Goal: Task Accomplishment & Management: Use online tool/utility

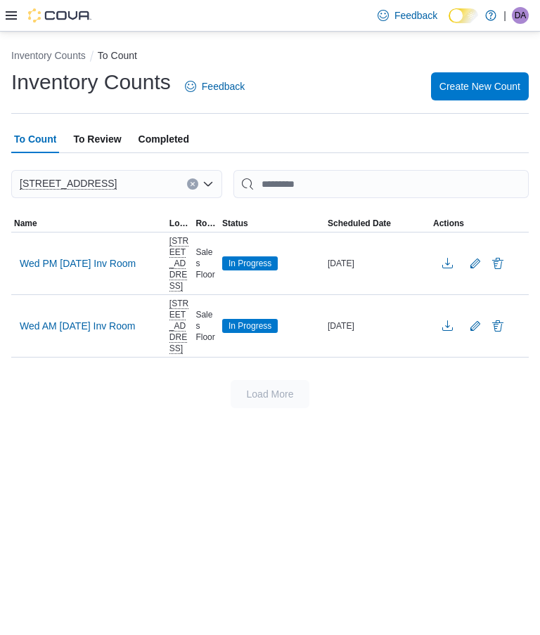
scroll to position [-1, 0]
click at [472, 81] on span "Create New Count" at bounding box center [479, 86] width 81 height 28
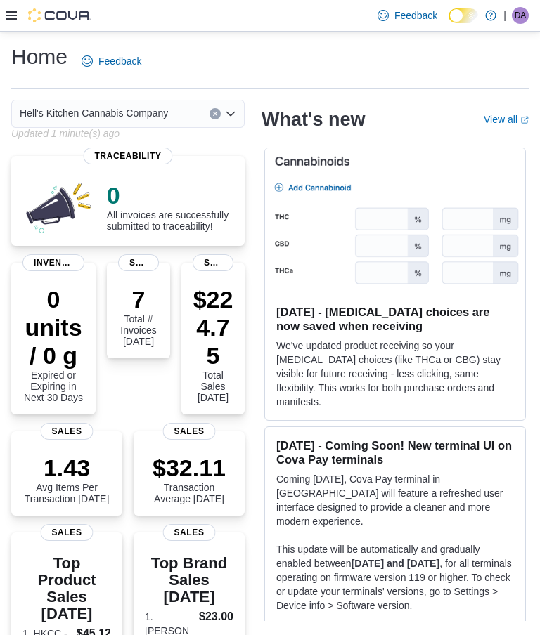
click at [22, 6] on div at bounding box center [49, 15] width 86 height 31
click at [11, 12] on icon at bounding box center [11, 15] width 11 height 11
click at [6, 15] on icon at bounding box center [11, 15] width 11 height 11
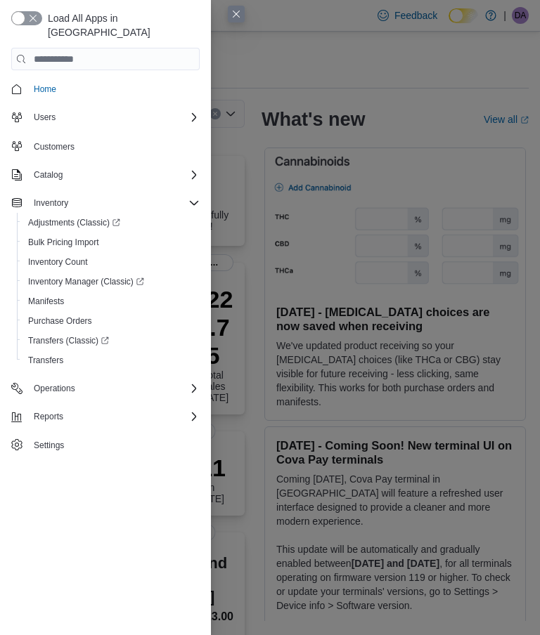
click at [12, 11] on button "button" at bounding box center [26, 18] width 31 height 14
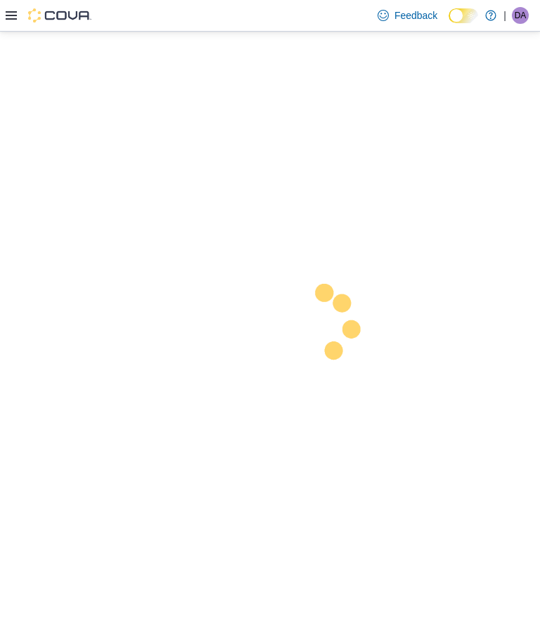
click at [82, 245] on div at bounding box center [270, 334] width 540 height 604
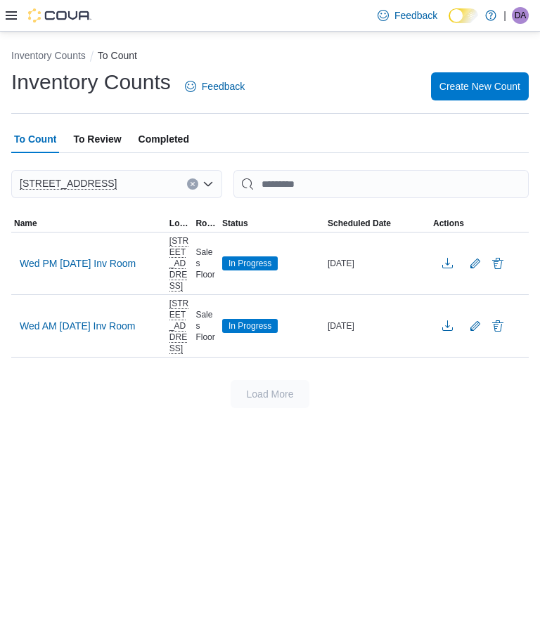
click at [475, 83] on span "Create New Count" at bounding box center [479, 86] width 81 height 14
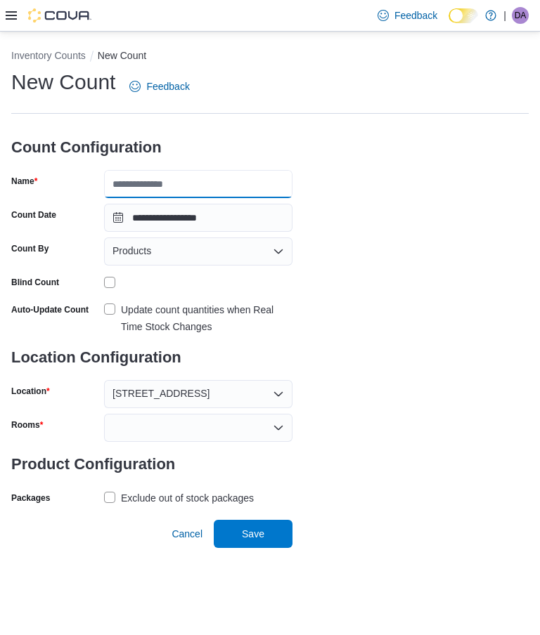
click at [243, 176] on input "Name" at bounding box center [198, 184] width 188 height 28
click at [195, 184] on input "**********" at bounding box center [198, 184] width 188 height 28
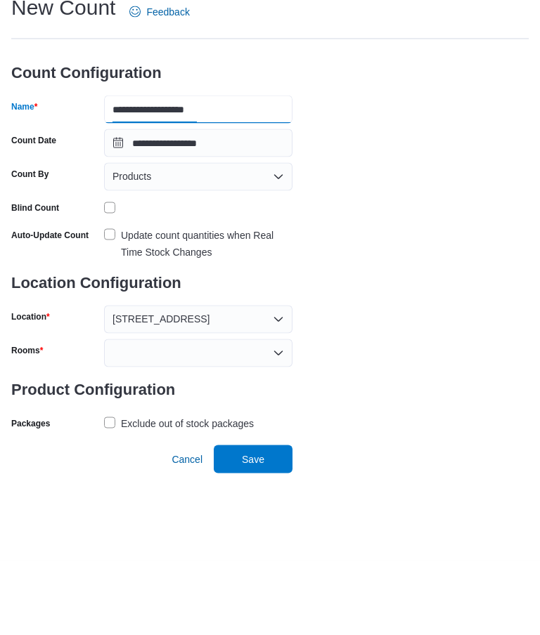
type input "**********"
click at [205, 302] on div "Update count quantities when Real Time Stock Changes" at bounding box center [206, 319] width 171 height 34
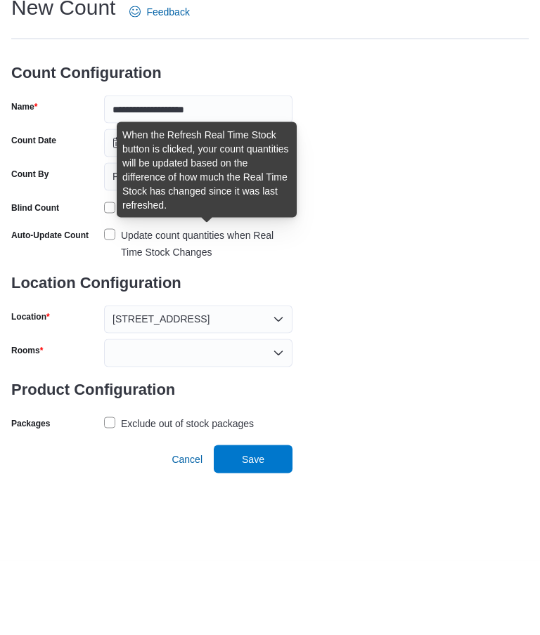
scroll to position [56, 0]
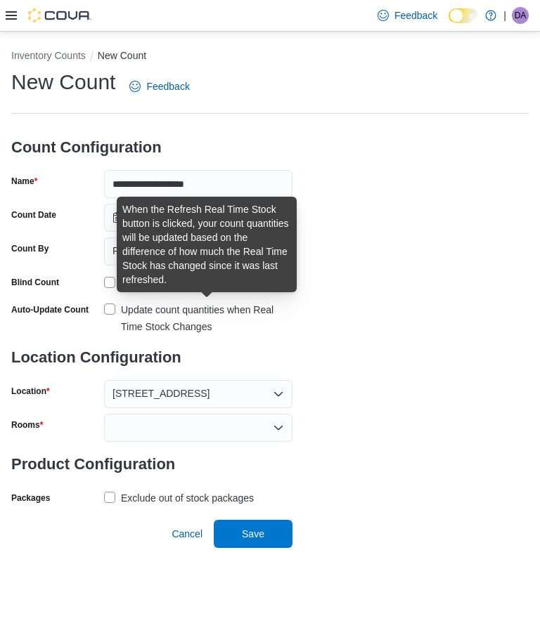
click at [273, 422] on icon "Open list of options" at bounding box center [278, 427] width 11 height 11
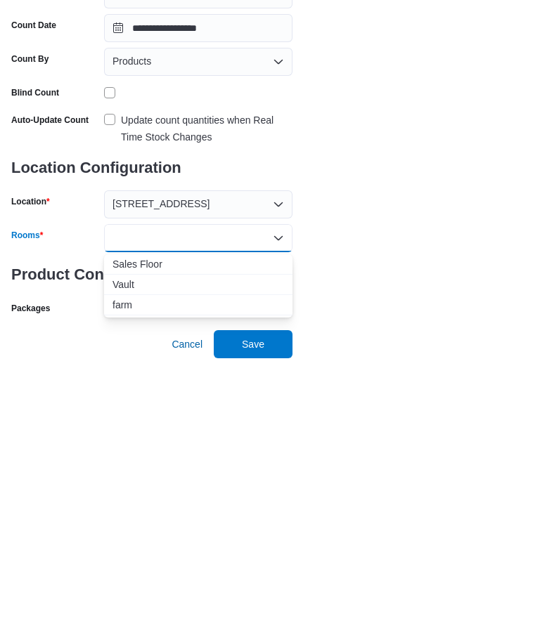
click at [233, 447] on span "Sales Floor" at bounding box center [197, 454] width 171 height 14
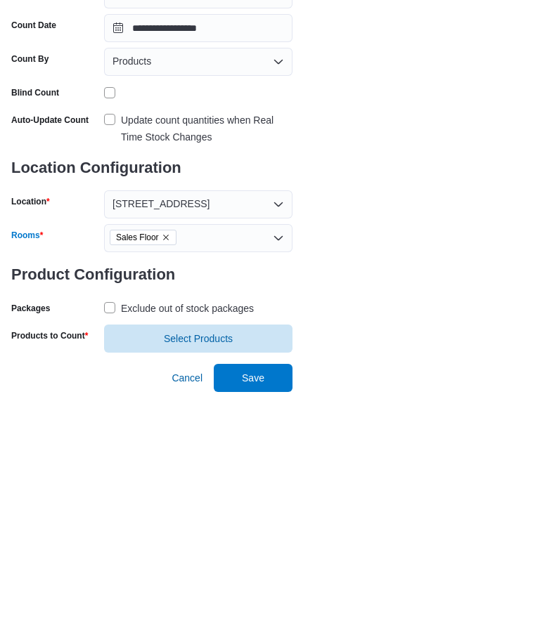
click at [232, 490] on div "Exclude out of stock packages" at bounding box center [187, 498] width 133 height 17
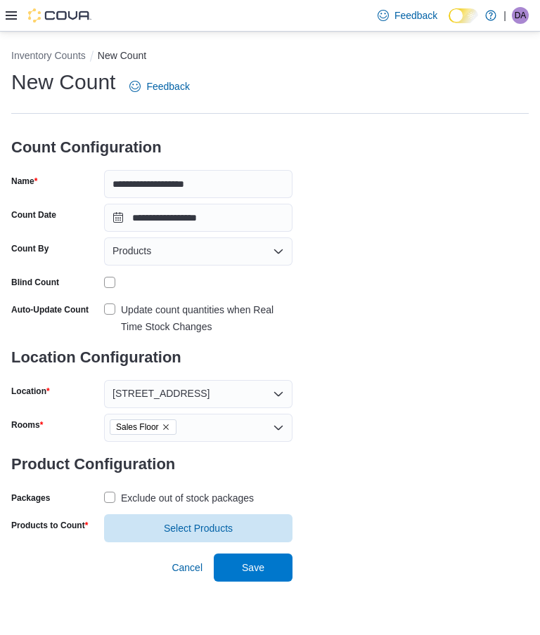
click at [242, 302] on div "Update count quantities when Real Time Stock Changes" at bounding box center [206, 319] width 171 height 34
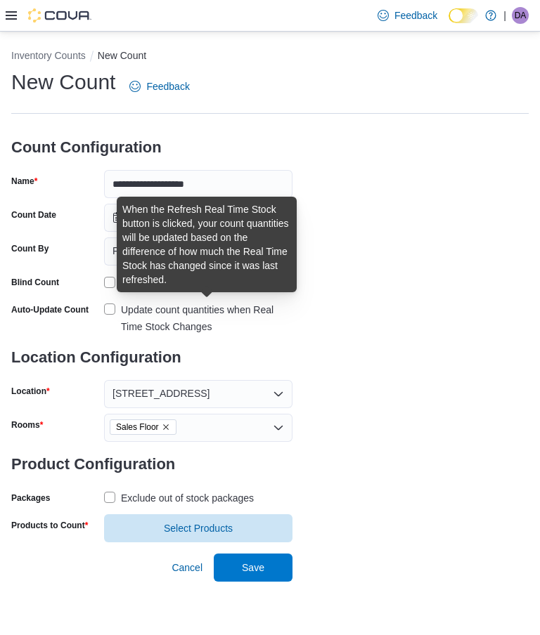
click at [191, 302] on div "Update count quantities when Real Time Stock Changes" at bounding box center [206, 319] width 171 height 34
click at [249, 514] on span "Select Products" at bounding box center [197, 528] width 171 height 28
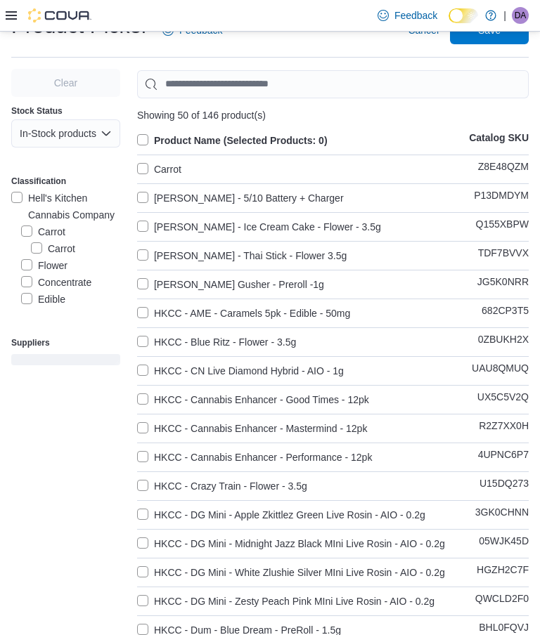
click at [153, 140] on label "Product Name (Selected Products: 0)" at bounding box center [232, 140] width 190 height 17
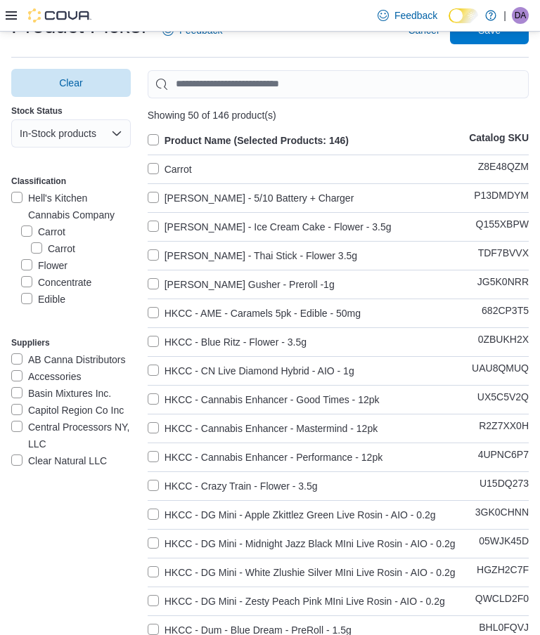
click at [182, 165] on label "Carrot" at bounding box center [170, 169] width 44 height 17
click at [510, 39] on span "Save" at bounding box center [489, 30] width 62 height 28
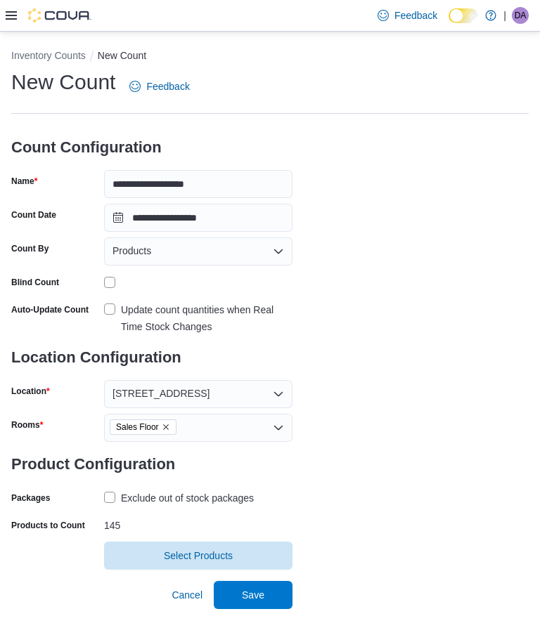
click at [261, 588] on span "Save" at bounding box center [253, 595] width 22 height 14
